Goal: Information Seeking & Learning: Learn about a topic

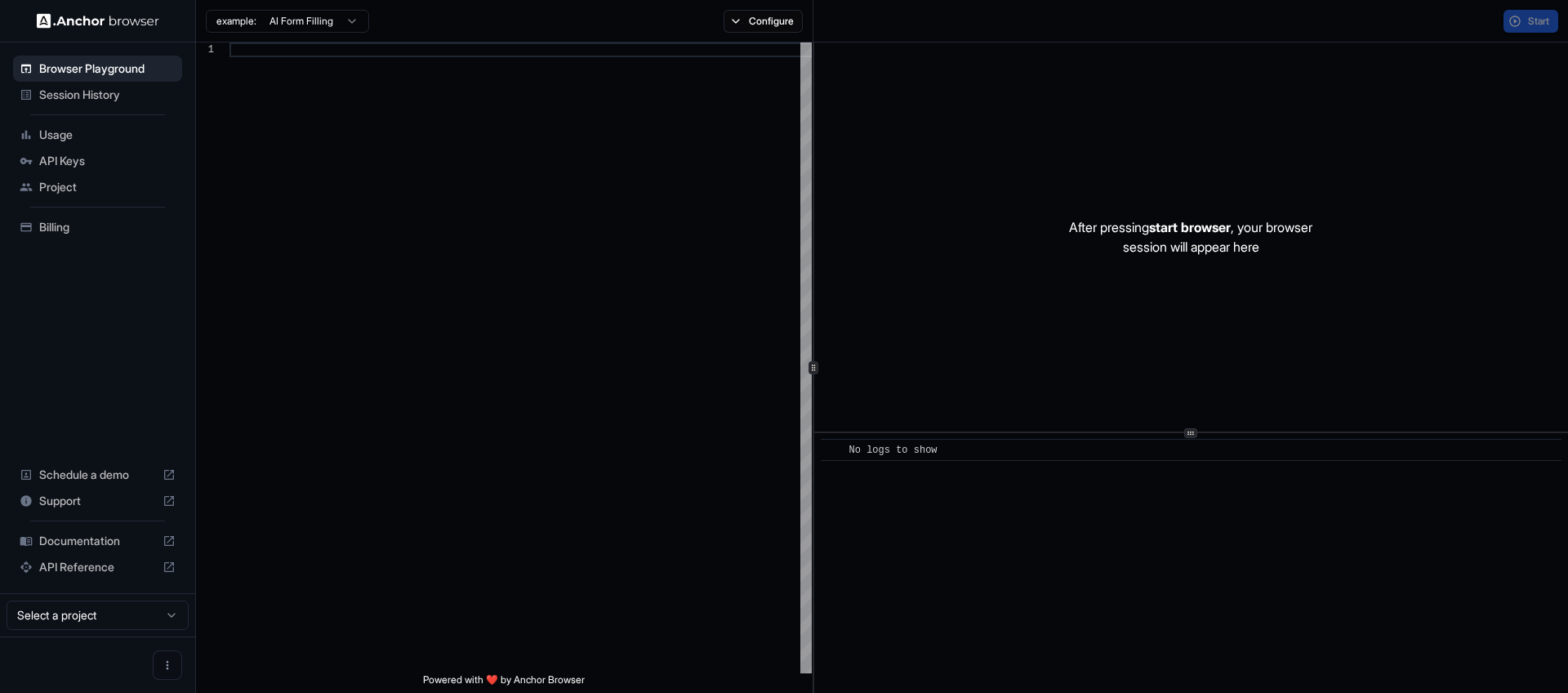
scroll to position [117, 0]
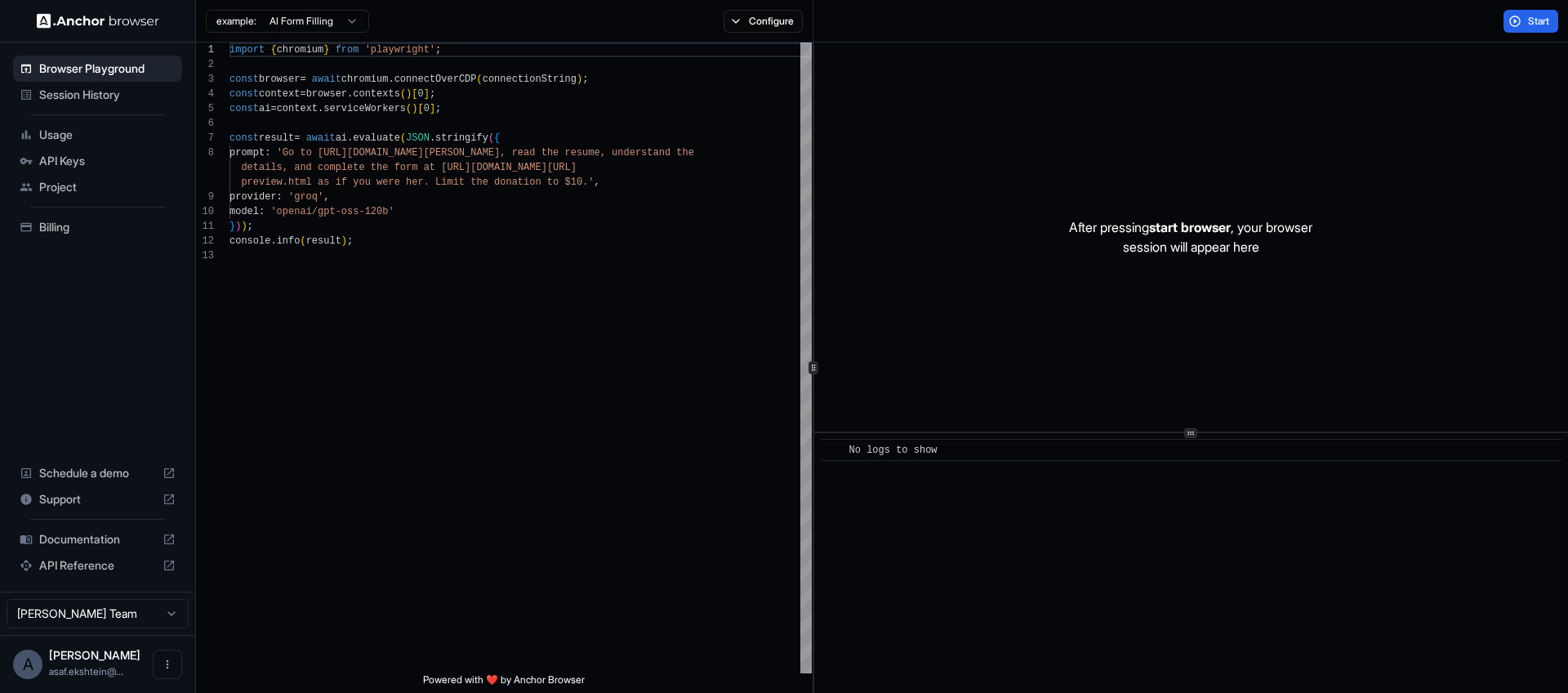
click at [67, 138] on span "Usage" at bounding box center [107, 134] width 136 height 16
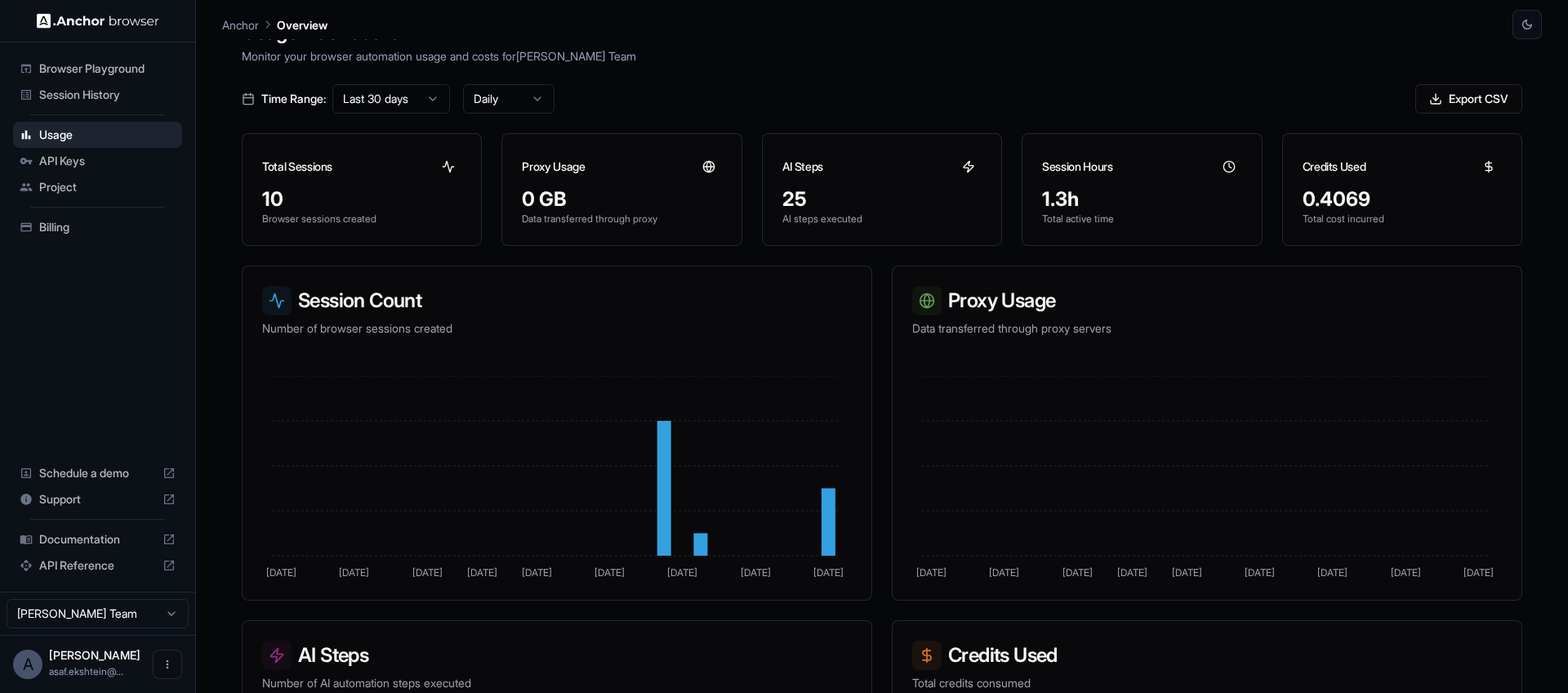
scroll to position [38, 0]
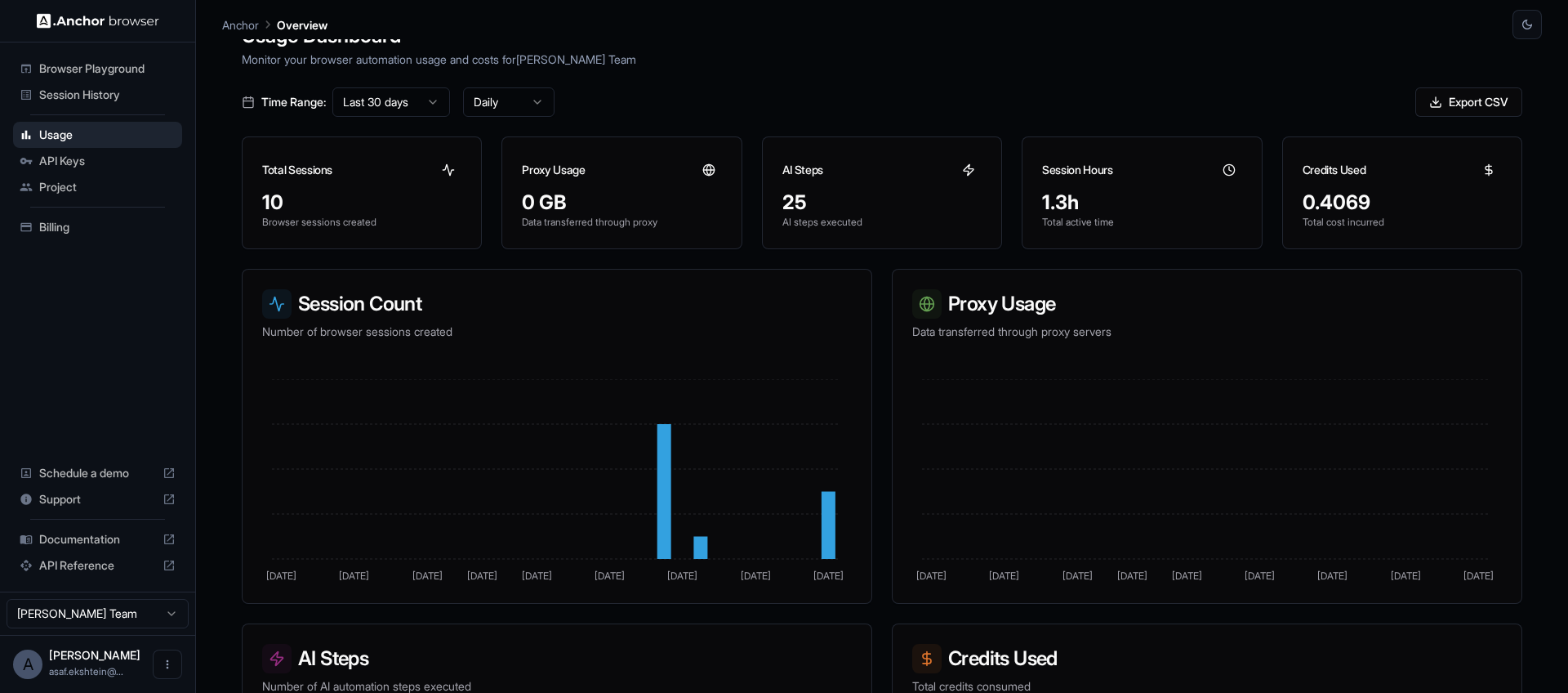
click at [96, 542] on span "Documentation" at bounding box center [97, 539] width 116 height 16
click at [85, 567] on span "API Reference" at bounding box center [97, 564] width 116 height 16
